Goal: Task Accomplishment & Management: Manage account settings

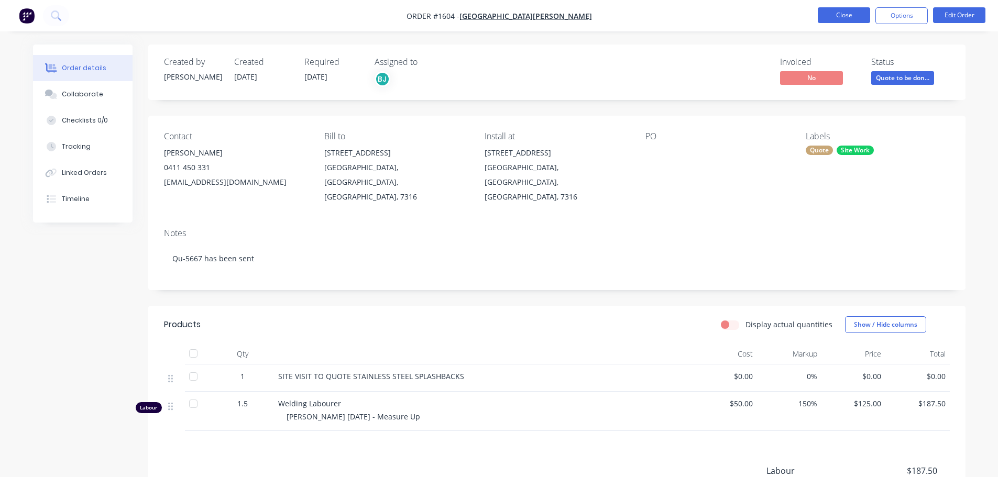
click at [823, 12] on button "Close" at bounding box center [844, 15] width 52 height 16
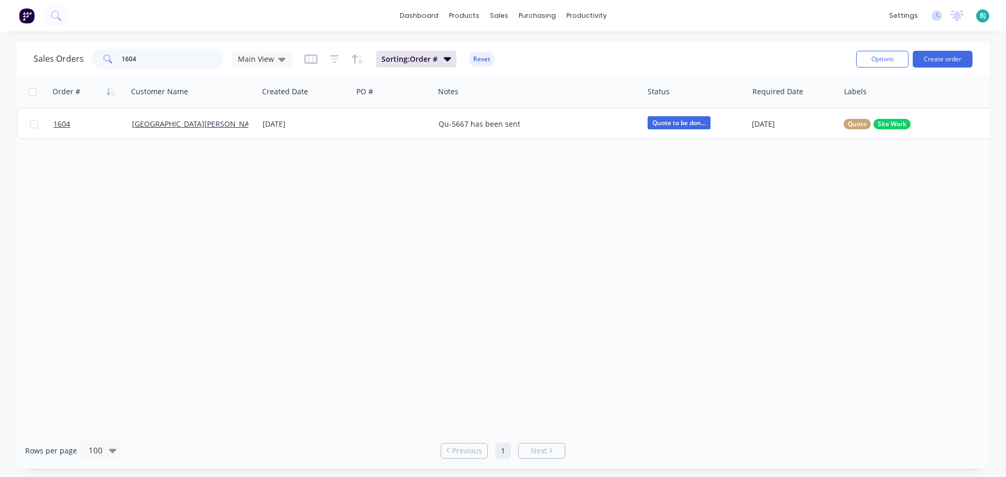
drag, startPoint x: 173, startPoint y: 63, endPoint x: 116, endPoint y: 60, distance: 57.7
click at [116, 60] on div "1604" at bounding box center [157, 59] width 131 height 21
type input "i"
type input "artisan"
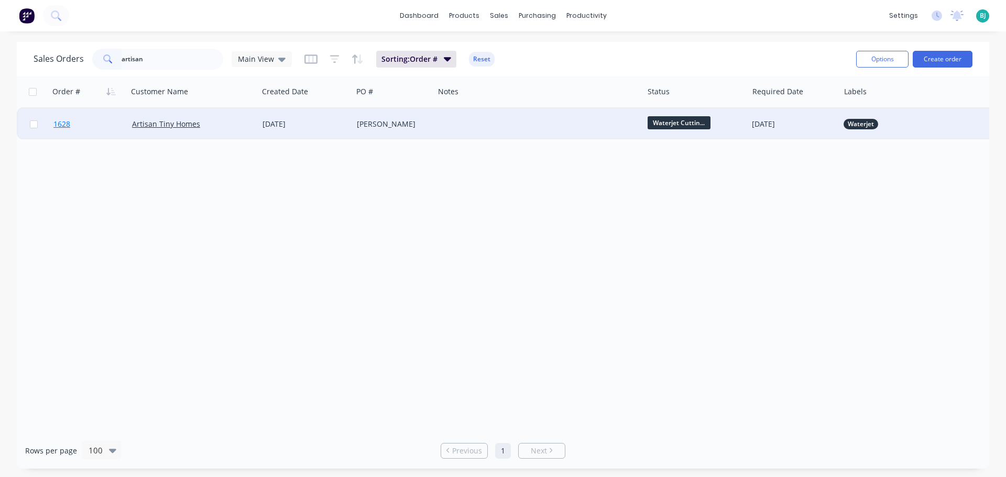
click at [108, 117] on link "1628" at bounding box center [92, 123] width 79 height 31
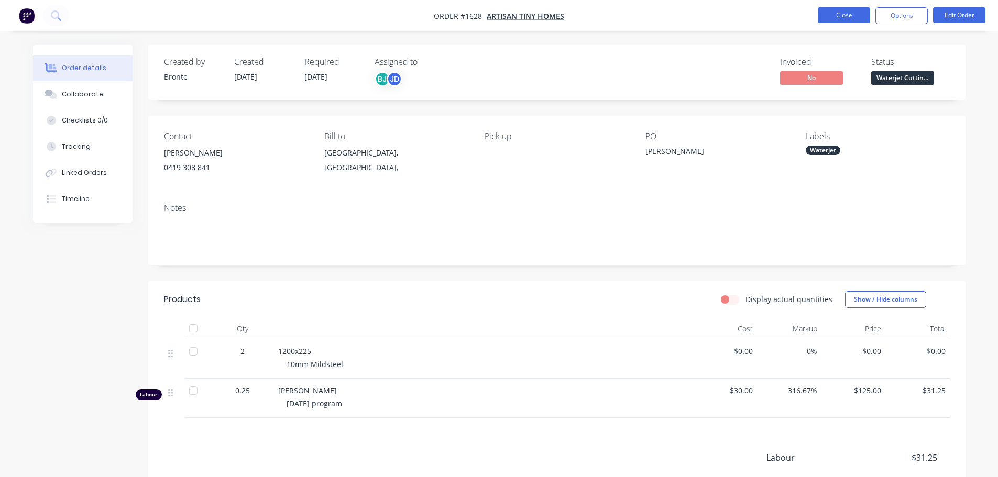
click at [833, 16] on button "Close" at bounding box center [844, 15] width 52 height 16
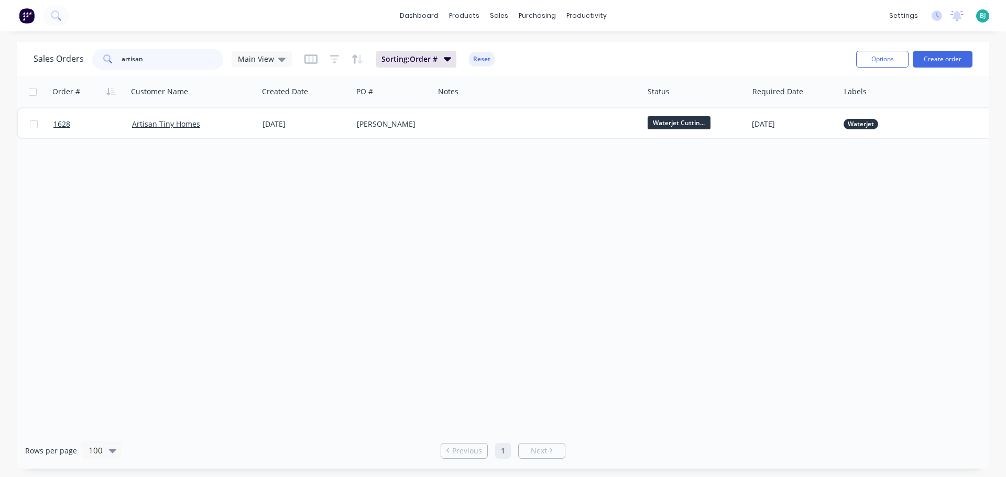
drag, startPoint x: 130, startPoint y: 55, endPoint x: 105, endPoint y: 54, distance: 25.7
click at [105, 54] on div "artisan" at bounding box center [157, 59] width 131 height 21
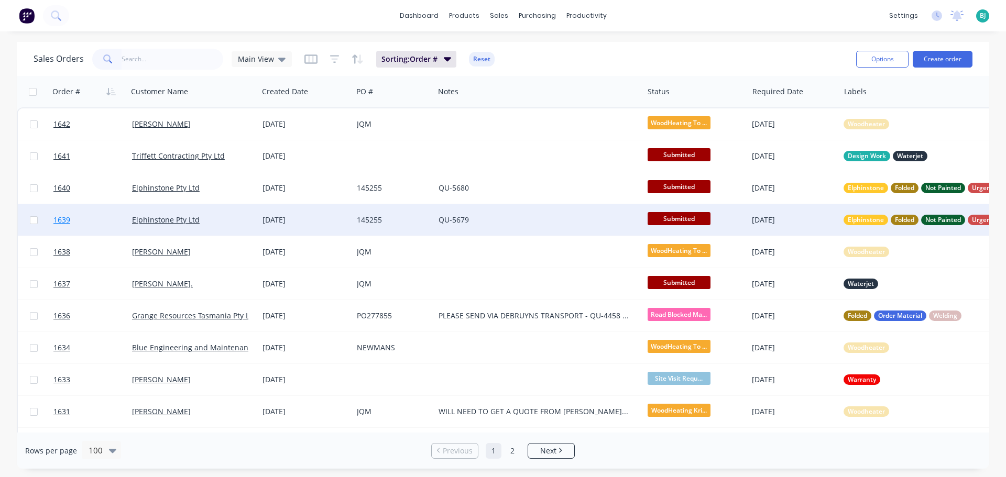
click at [117, 218] on link "1639" at bounding box center [92, 219] width 79 height 31
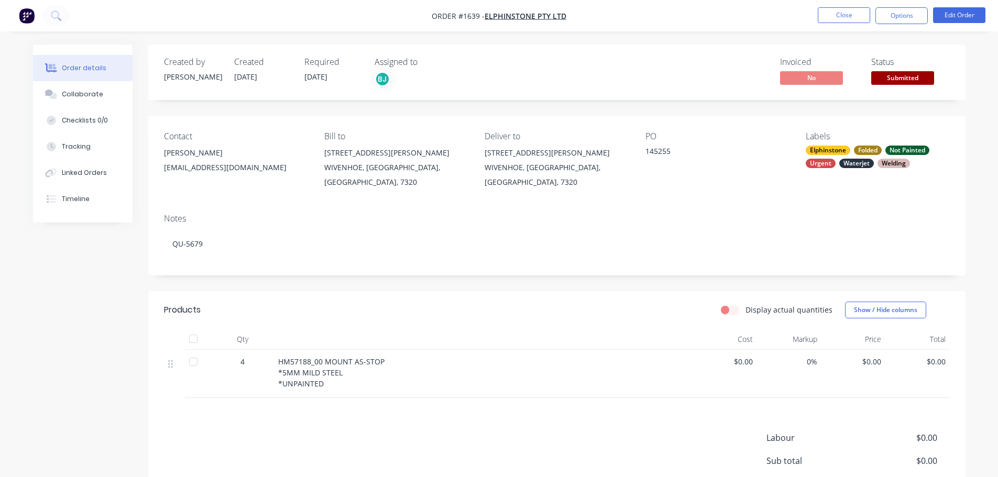
click at [925, 78] on span "Submitted" at bounding box center [902, 77] width 63 height 13
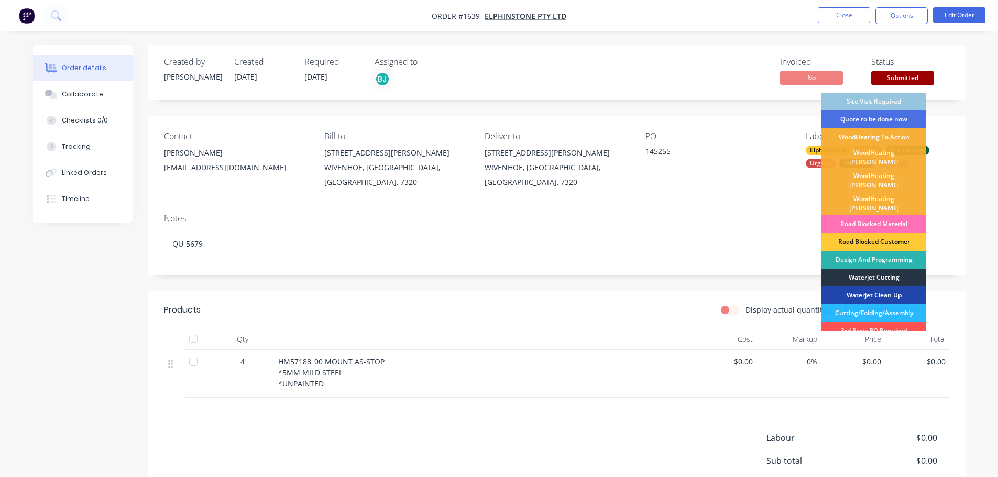
click at [881, 269] on div "Waterjet Cutting" at bounding box center [874, 278] width 105 height 18
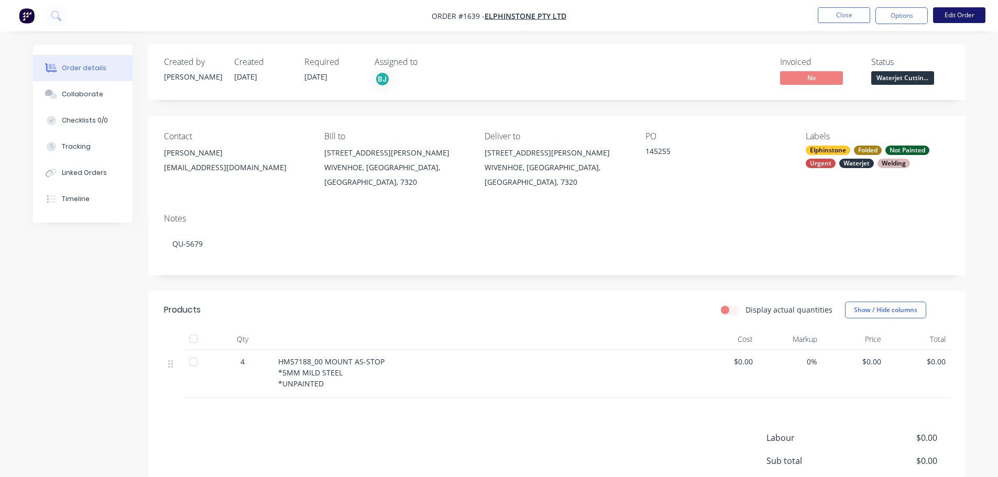
click at [965, 16] on button "Edit Order" at bounding box center [959, 15] width 52 height 16
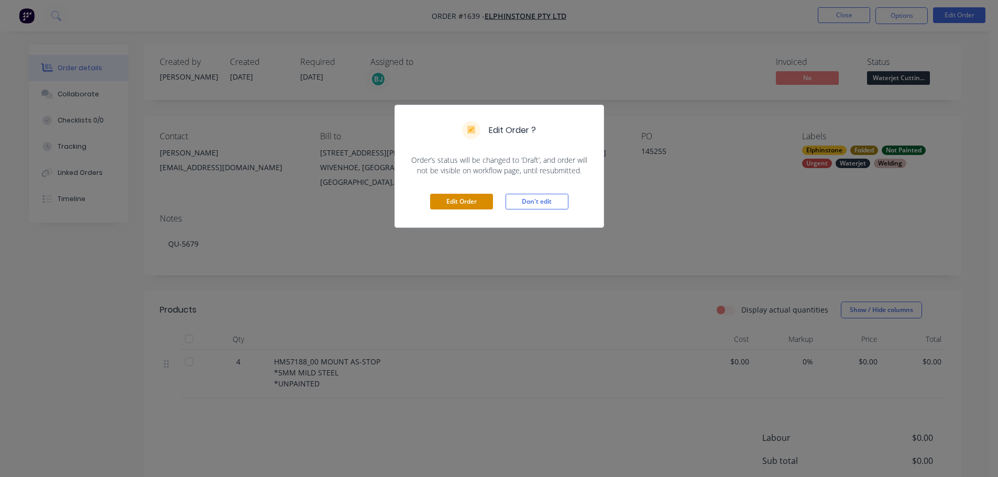
click at [472, 196] on button "Edit Order" at bounding box center [461, 202] width 63 height 16
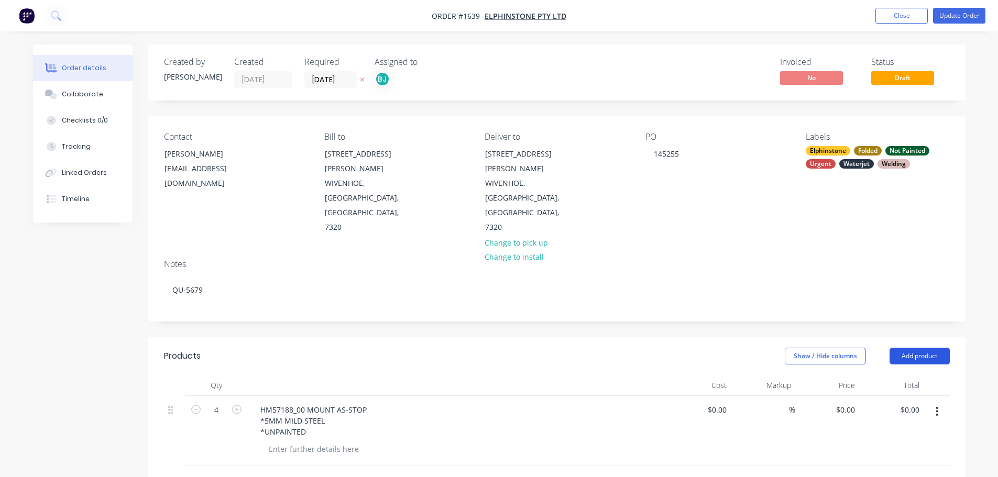
click at [936, 348] on button "Add product" at bounding box center [920, 356] width 60 height 17
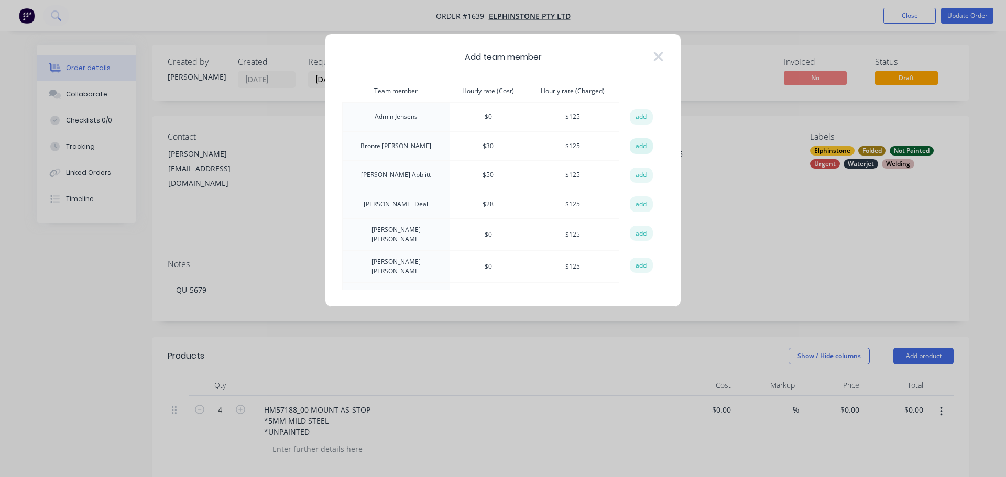
click at [641, 143] on button "add" at bounding box center [641, 146] width 23 height 16
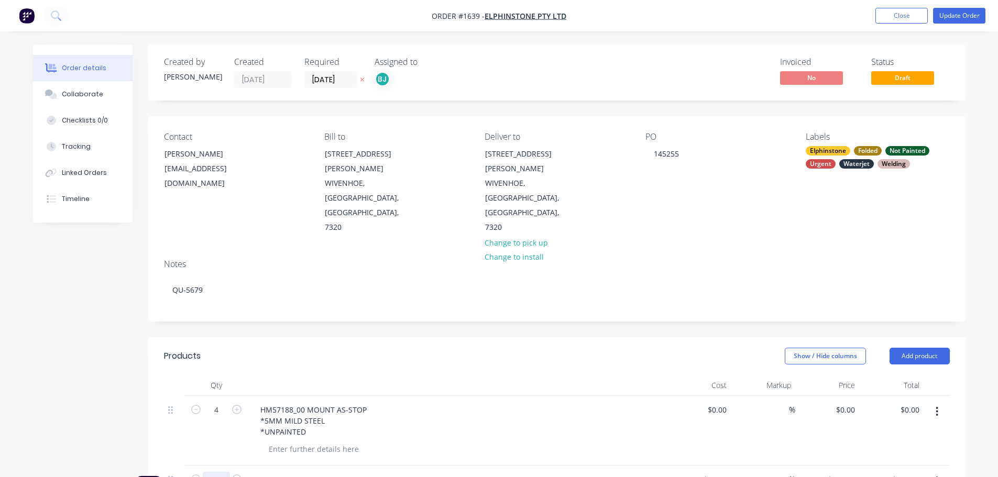
click at [223, 418] on input "1" at bounding box center [216, 410] width 27 height 16
type input "0.25"
type input "$31.25"
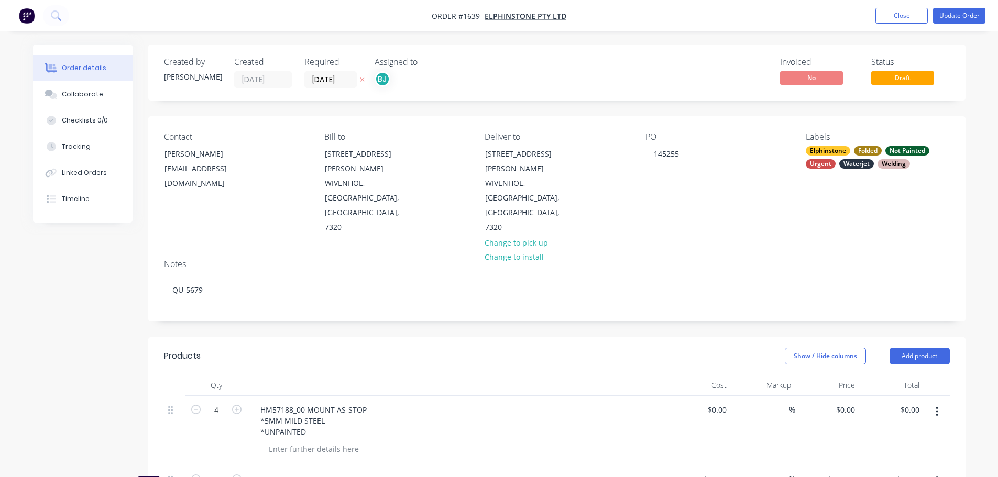
click at [494, 337] on header "Products Show / Hide columns Add product" at bounding box center [556, 356] width 817 height 38
click at [971, 12] on button "Update Order" at bounding box center [959, 16] width 52 height 16
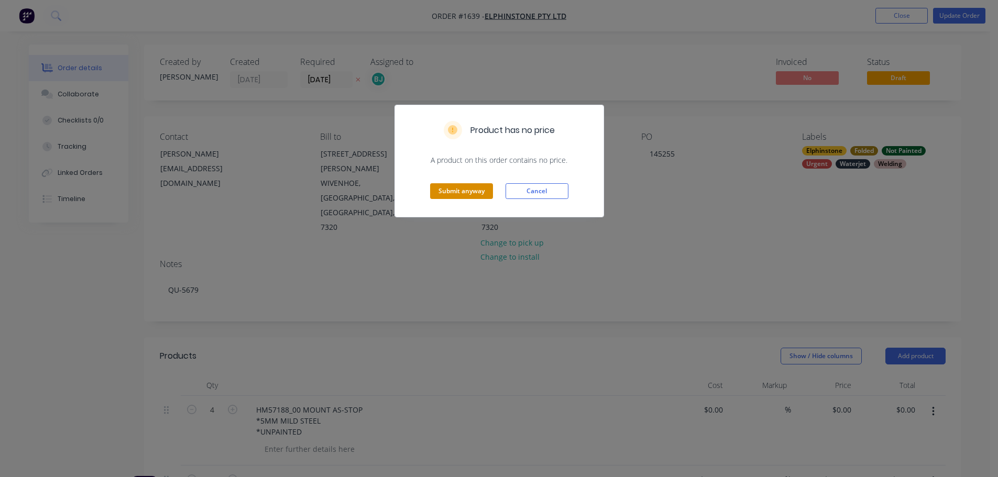
click at [477, 185] on button "Submit anyway" at bounding box center [461, 191] width 63 height 16
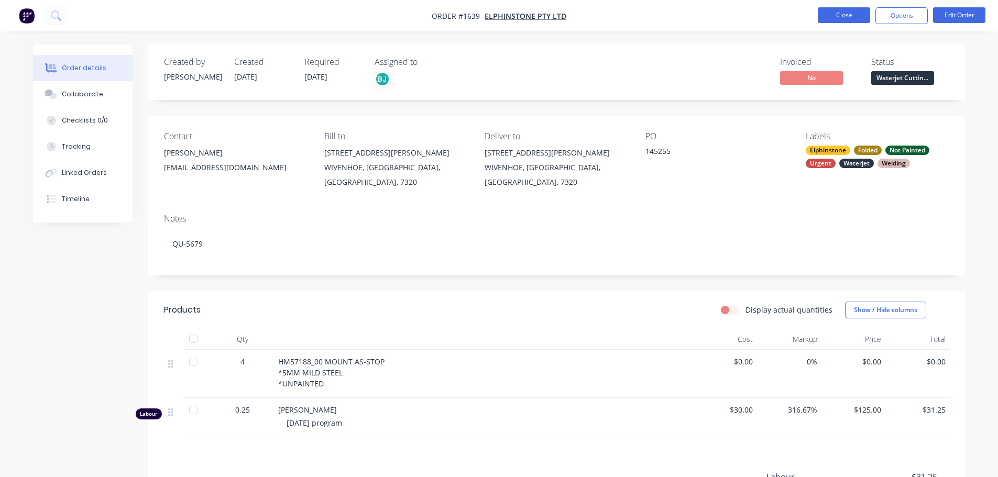
click at [853, 18] on button "Close" at bounding box center [844, 15] width 52 height 16
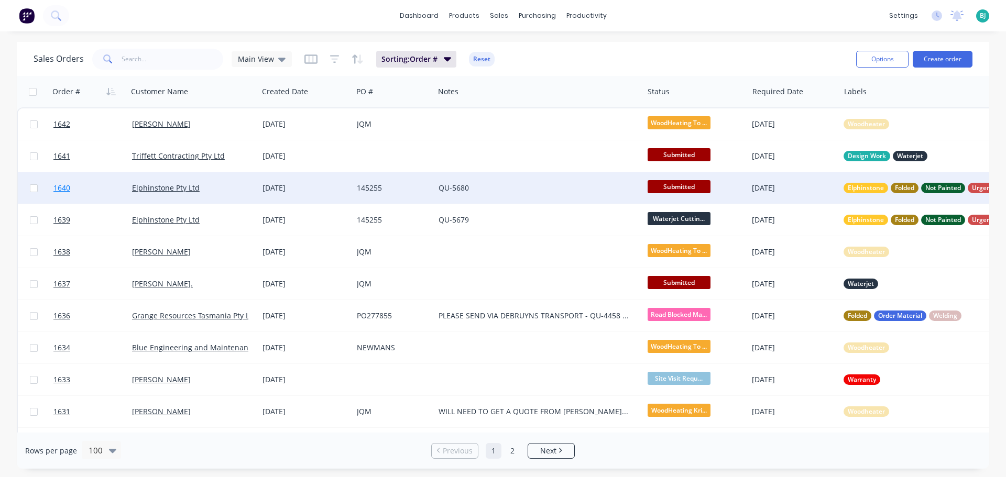
click at [108, 193] on link "1640" at bounding box center [92, 187] width 79 height 31
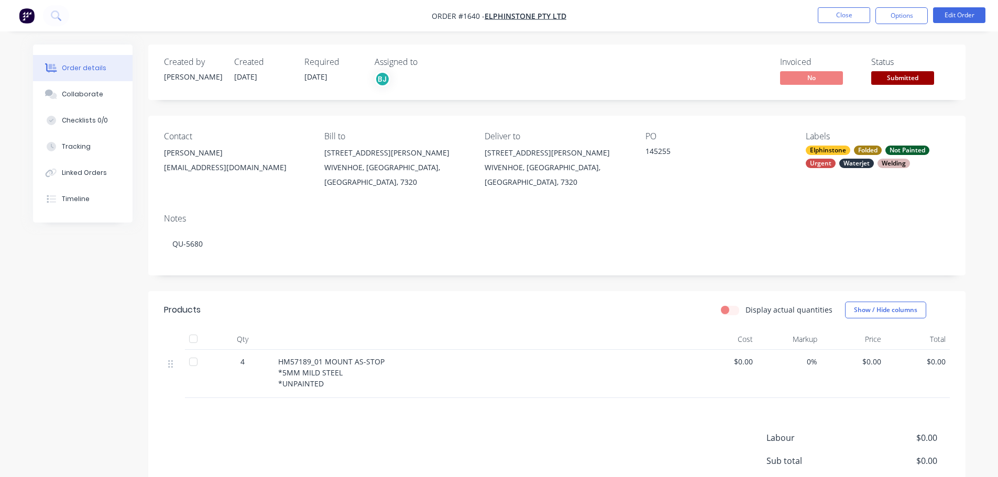
click at [921, 78] on span "Submitted" at bounding box center [902, 77] width 63 height 13
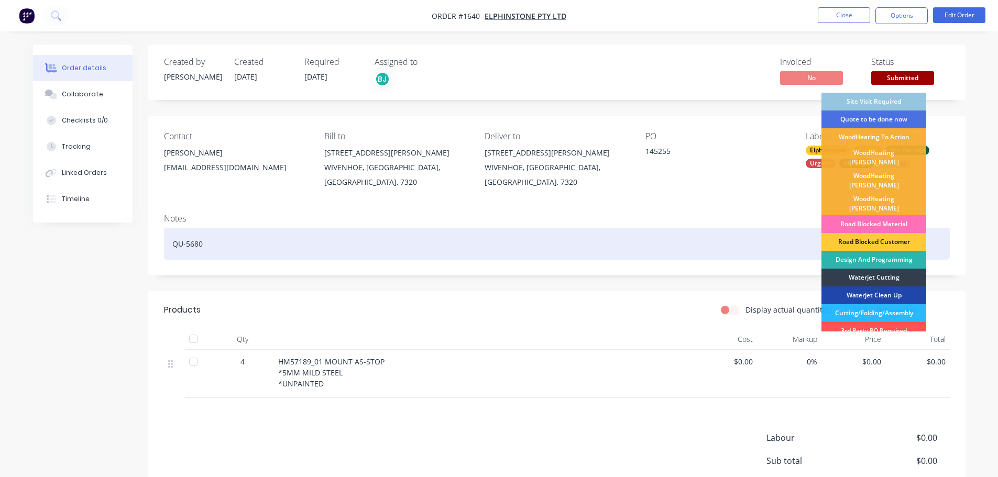
click at [877, 269] on div "Waterjet Cutting" at bounding box center [874, 278] width 105 height 18
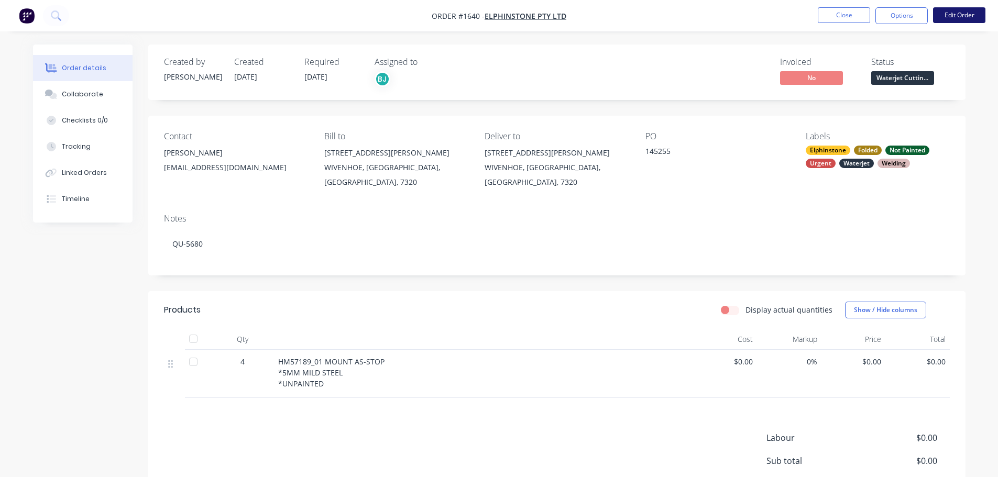
click at [955, 10] on button "Edit Order" at bounding box center [959, 15] width 52 height 16
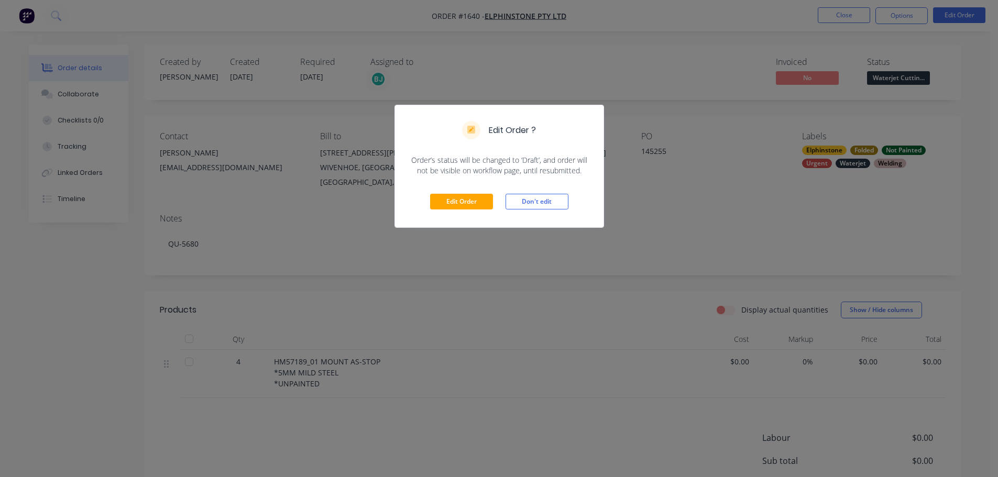
click at [473, 192] on div "Edit Order Don't edit" at bounding box center [499, 201] width 209 height 51
click at [472, 204] on button "Edit Order" at bounding box center [461, 202] width 63 height 16
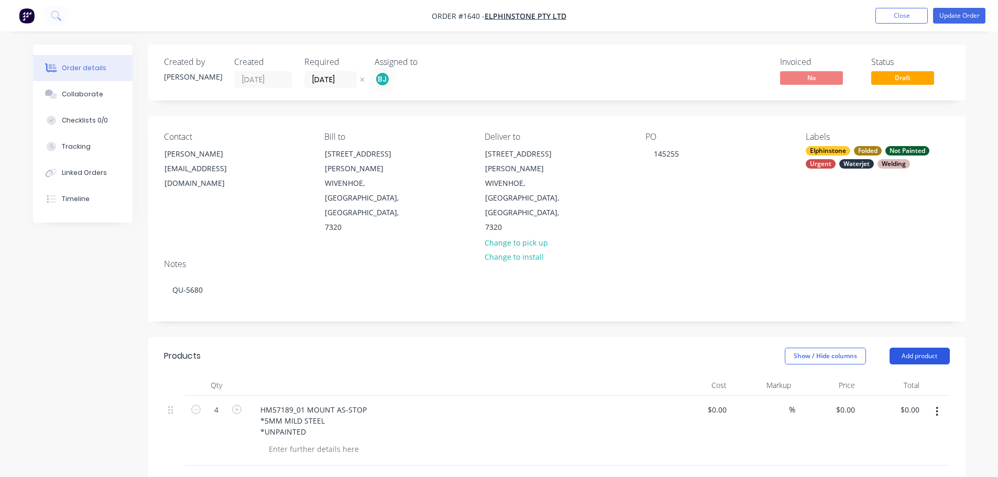
click at [925, 348] on button "Add product" at bounding box center [920, 356] width 60 height 17
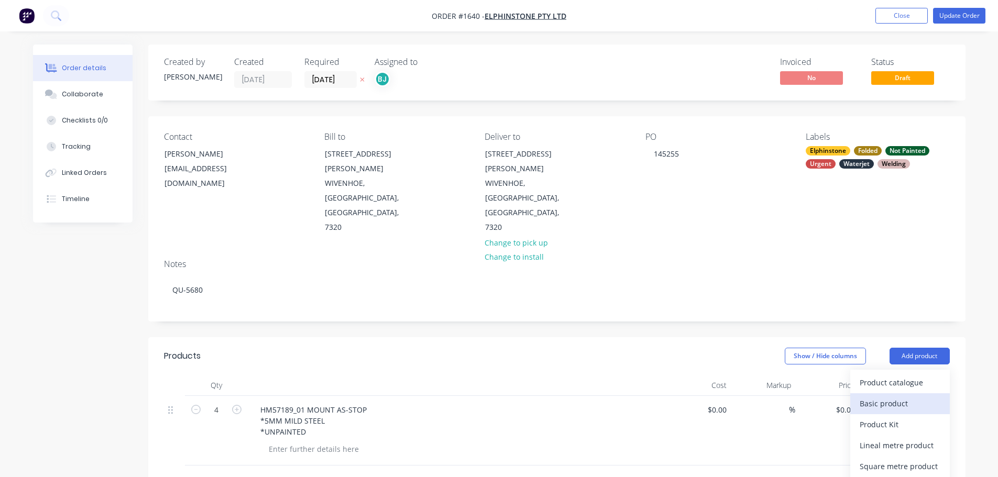
click at [910, 396] on div "Basic product" at bounding box center [900, 403] width 81 height 15
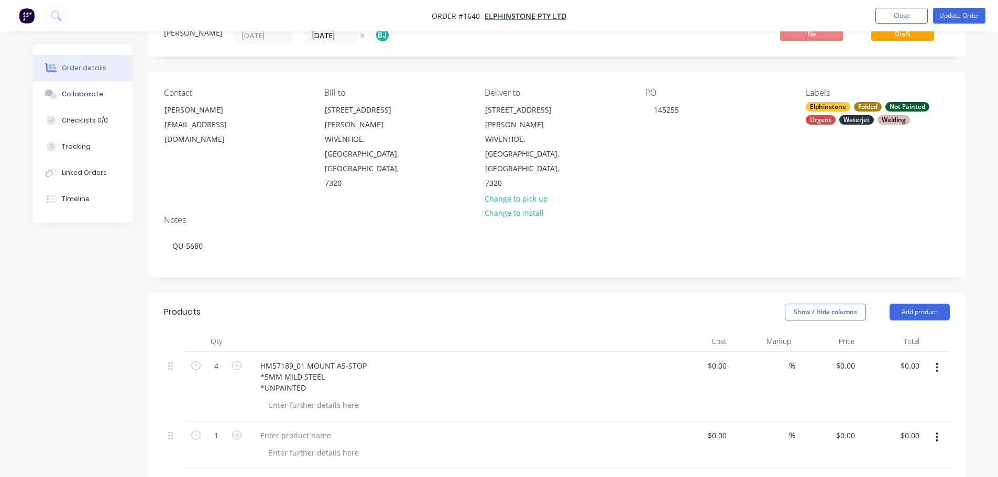
scroll to position [105, 0]
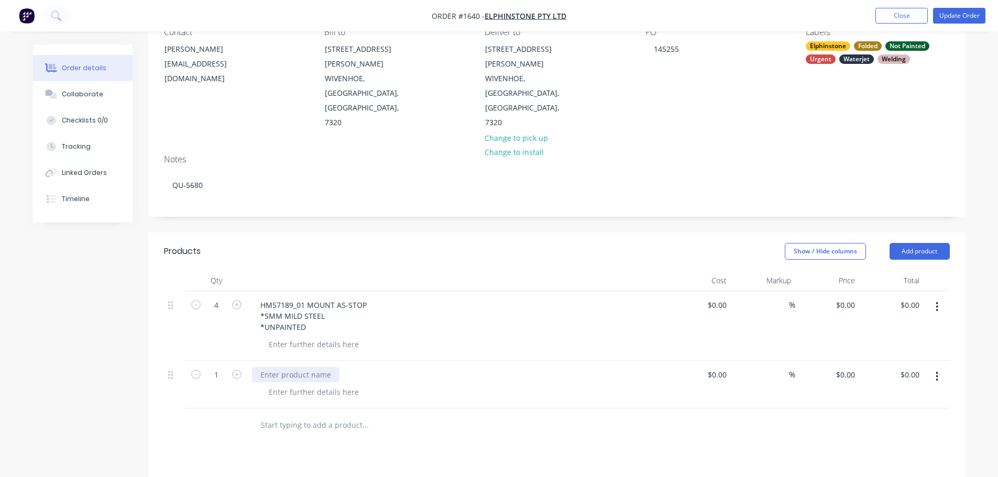
click at [298, 367] on div at bounding box center [296, 374] width 88 height 15
click at [942, 367] on button "button" at bounding box center [937, 376] width 25 height 19
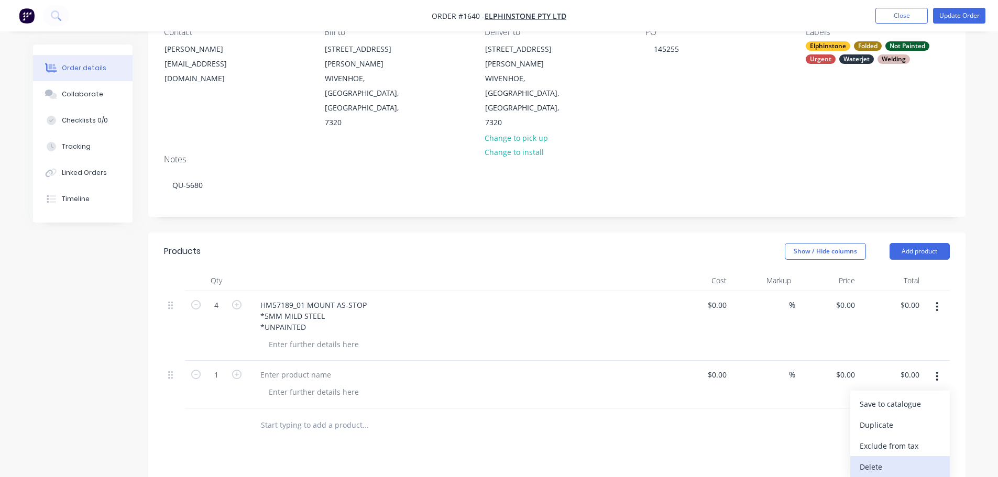
click at [893, 460] on div "Delete" at bounding box center [900, 467] width 81 height 15
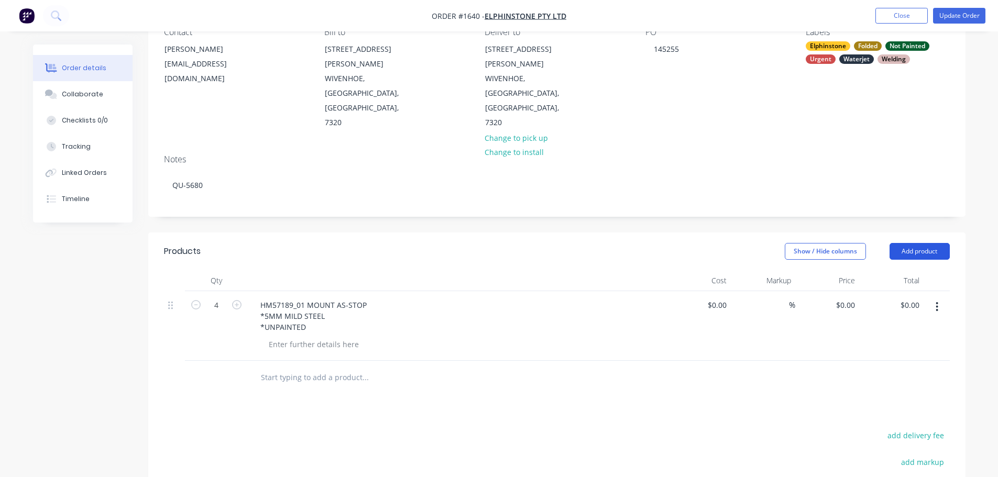
click at [925, 243] on button "Add product" at bounding box center [920, 251] width 60 height 17
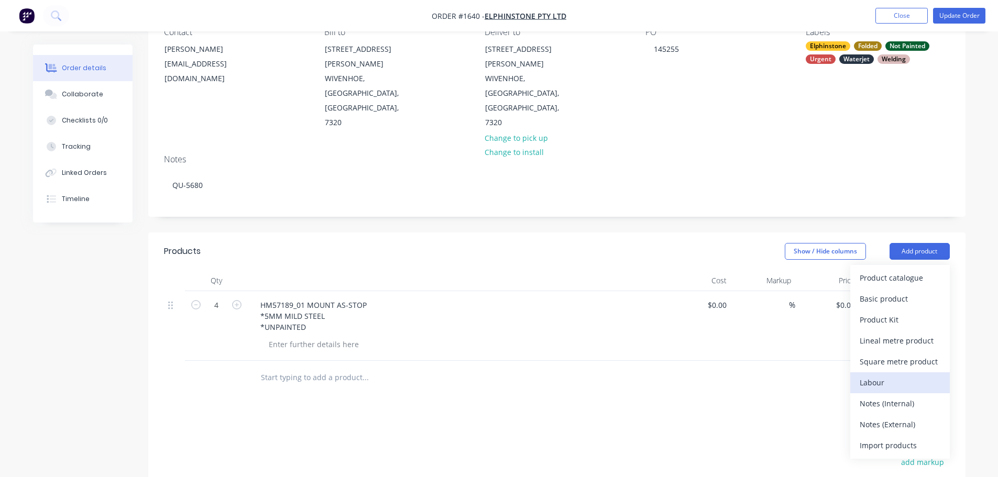
click at [905, 375] on div "Labour" at bounding box center [900, 382] width 81 height 15
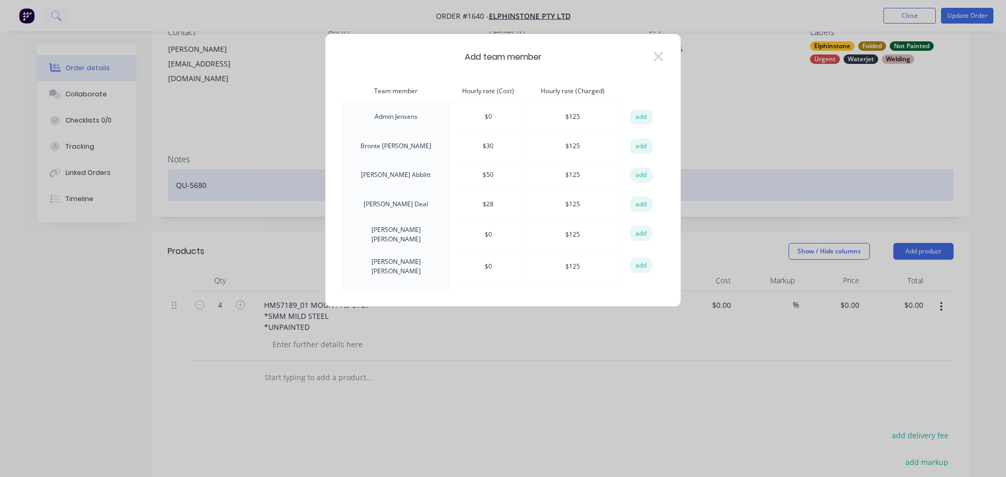
click at [638, 145] on button "add" at bounding box center [641, 146] width 23 height 16
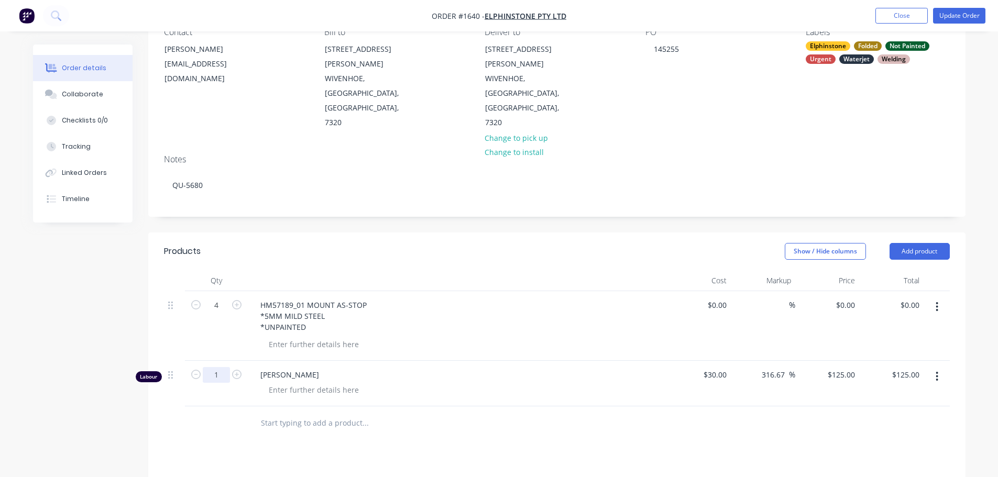
click at [223, 313] on input "1" at bounding box center [216, 306] width 27 height 16
type input "0.25"
type input "$31.25"
click at [272, 383] on div at bounding box center [313, 390] width 107 height 15
click at [278, 383] on div at bounding box center [313, 390] width 107 height 15
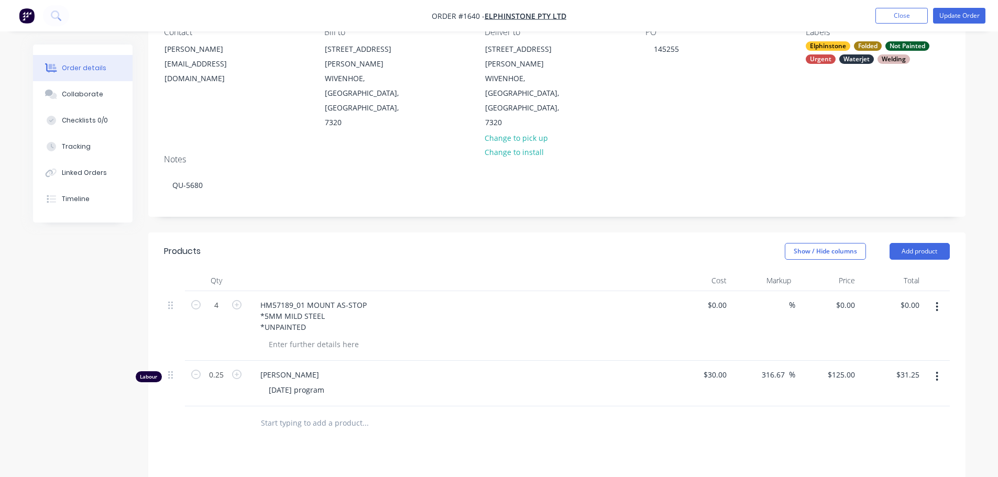
click at [950, 17] on button "Update Order" at bounding box center [959, 16] width 52 height 16
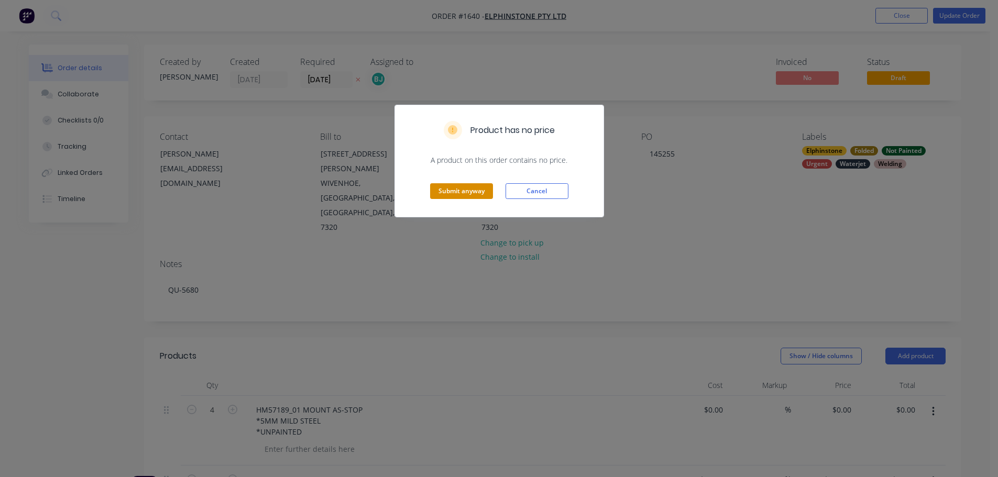
click at [487, 189] on button "Submit anyway" at bounding box center [461, 191] width 63 height 16
